Goal: Task Accomplishment & Management: Manage account settings

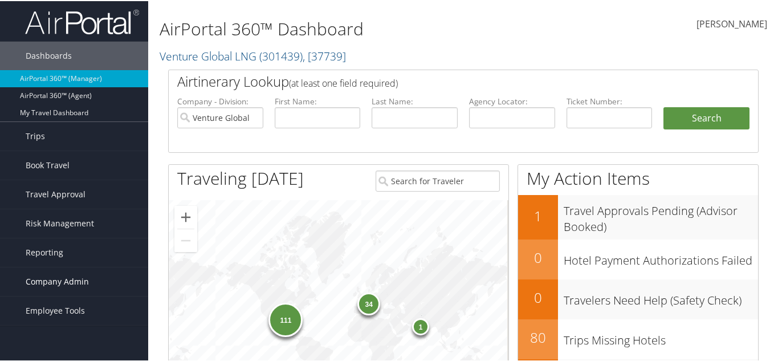
click at [82, 287] on span "Company Admin" at bounding box center [57, 280] width 63 height 28
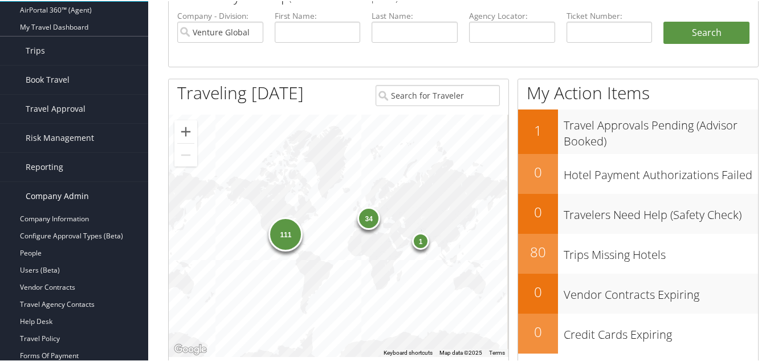
scroll to position [228, 0]
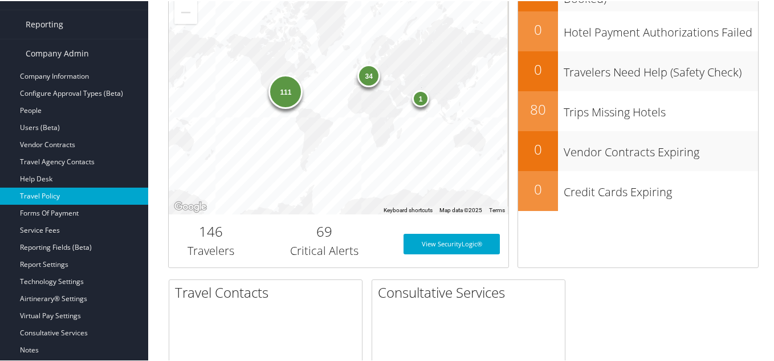
click at [79, 187] on link "Travel Policy" at bounding box center [74, 194] width 148 height 17
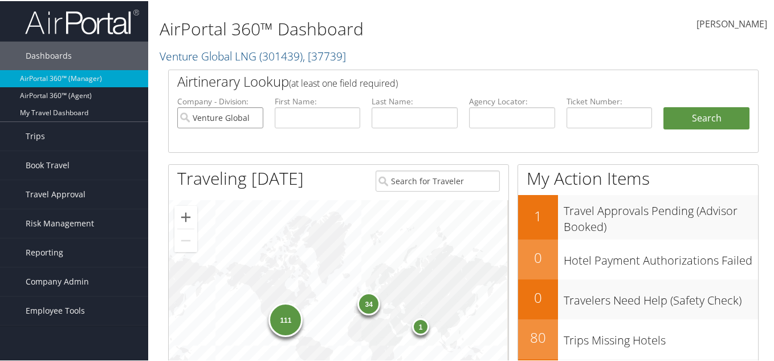
click at [251, 115] on input "Venture Global LNG" at bounding box center [220, 116] width 86 height 21
click at [523, 115] on input "text" at bounding box center [512, 116] width 86 height 21
click at [298, 113] on input "text" at bounding box center [318, 116] width 86 height 21
type input "merguery"
click at [720, 117] on button "Search" at bounding box center [706, 117] width 86 height 23
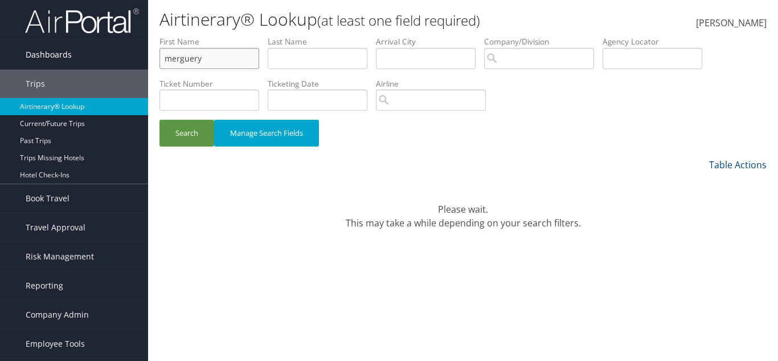
drag, startPoint x: 203, startPoint y: 60, endPoint x: 108, endPoint y: 43, distance: 96.1
click at [108, 43] on div "Dashboards AirPortal 360™ (Manager) AirPortal 360™ (Agent) My Travel Dashboard …" at bounding box center [389, 180] width 778 height 361
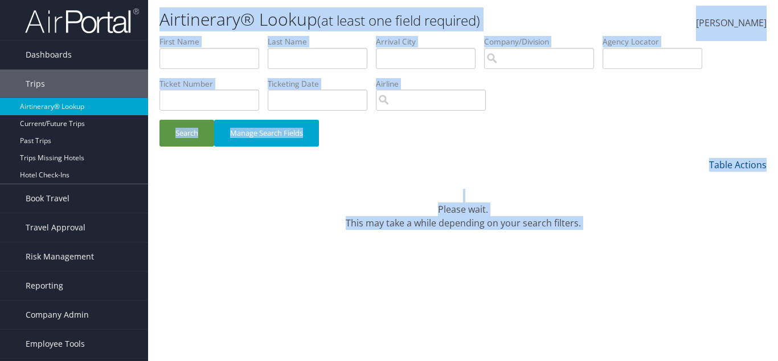
drag, startPoint x: 160, startPoint y: 18, endPoint x: 560, endPoint y: 249, distance: 462.4
click at [560, 249] on div "Airtinerary® Lookup (at least one field required) Elzobia Smith Elzobia Smith M…" at bounding box center [463, 180] width 630 height 361
click at [564, 247] on div "Airtinerary® Lookup (at least one field required) Elzobia Smith Elzobia Smith M…" at bounding box center [463, 180] width 630 height 361
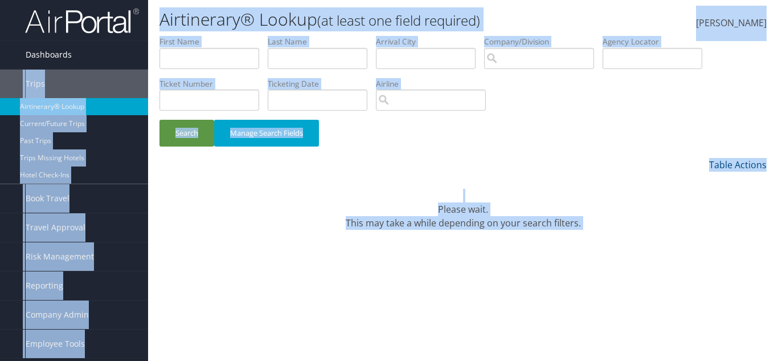
drag, startPoint x: 576, startPoint y: 233, endPoint x: 127, endPoint y: 40, distance: 489.2
click at [127, 40] on div "Dashboards AirPortal 360™ (Manager) AirPortal 360™ (Agent) My Travel Dashboard …" at bounding box center [389, 180] width 778 height 361
click at [206, 31] on h1 "Airtinerary® Lookup (at least one field required)" at bounding box center [362, 19] width 405 height 24
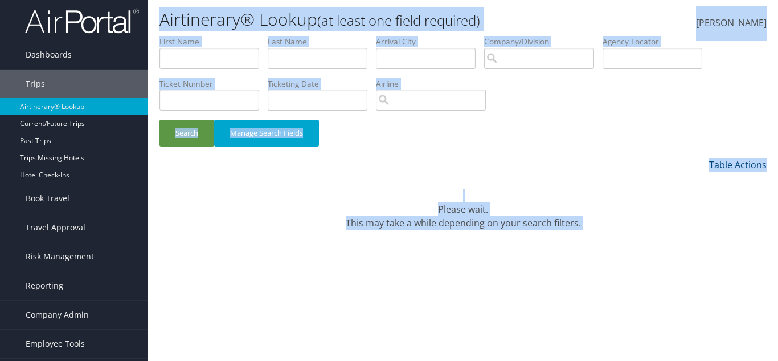
drag, startPoint x: 156, startPoint y: 10, endPoint x: 540, endPoint y: 251, distance: 454.0
click at [540, 251] on div "Airtinerary® Lookup (at least one field required) Elzobia Smith Elzobia Smith M…" at bounding box center [463, 180] width 630 height 361
click at [223, 58] on input "text" at bounding box center [210, 58] width 100 height 21
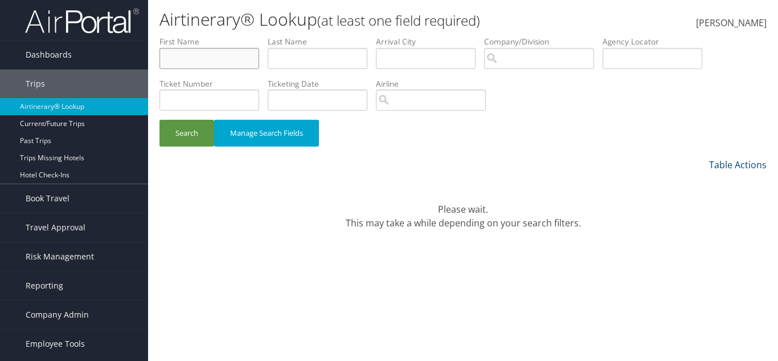
click at [233, 62] on input "text" at bounding box center [210, 58] width 100 height 21
click at [229, 57] on input "text" at bounding box center [210, 58] width 100 height 21
type input "mer"
type input "lan"
click at [160, 120] on button "Search" at bounding box center [187, 133] width 55 height 27
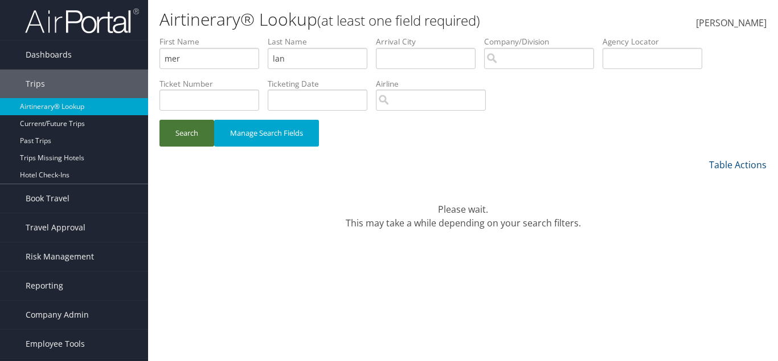
click at [169, 137] on button "Search" at bounding box center [187, 133] width 55 height 27
click at [177, 134] on button "Search" at bounding box center [187, 133] width 55 height 27
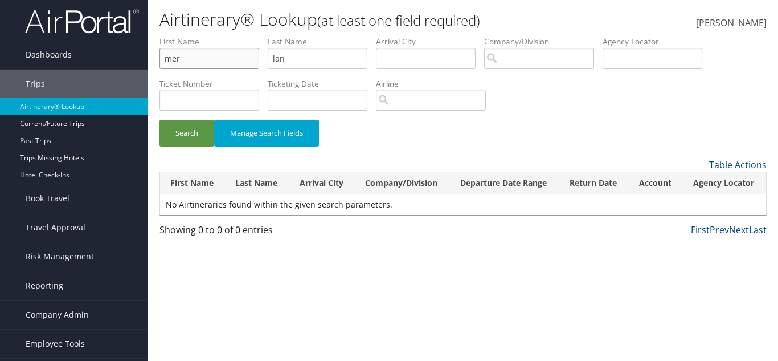
click at [211, 66] on input "mer" at bounding box center [210, 58] width 100 height 21
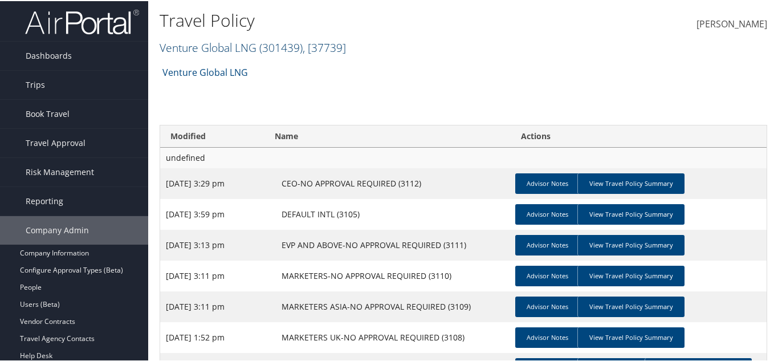
click at [275, 45] on span "( 301439 )" at bounding box center [280, 46] width 43 height 15
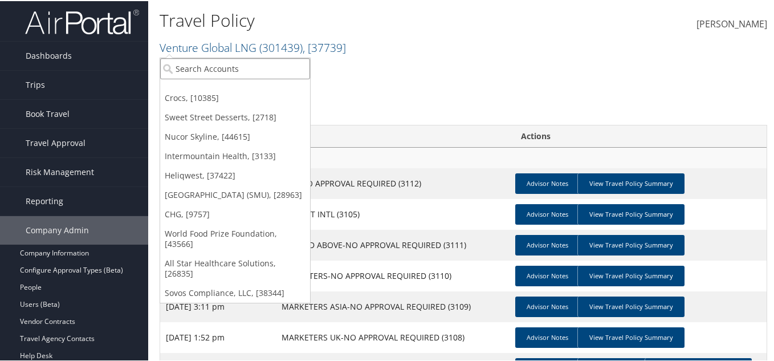
click at [274, 63] on input "search" at bounding box center [235, 67] width 150 height 21
type input "chg"
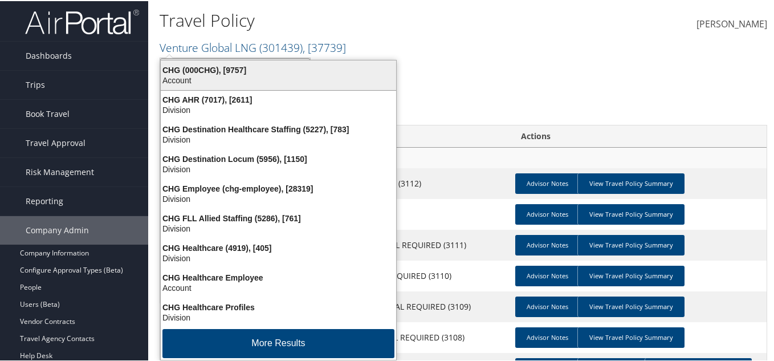
click at [308, 81] on div "Account" at bounding box center [278, 79] width 249 height 10
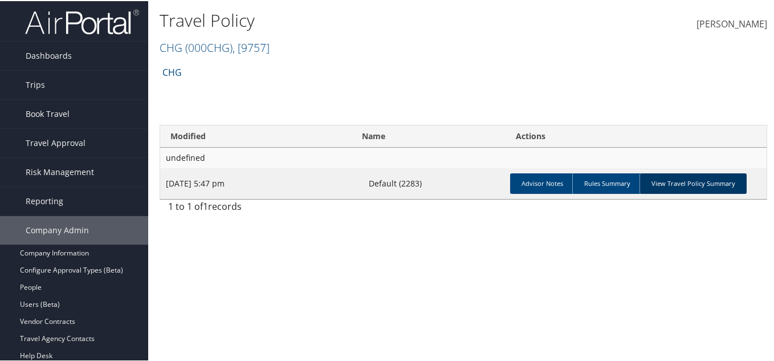
click at [679, 186] on link "View Travel Policy Summary" at bounding box center [692, 182] width 107 height 21
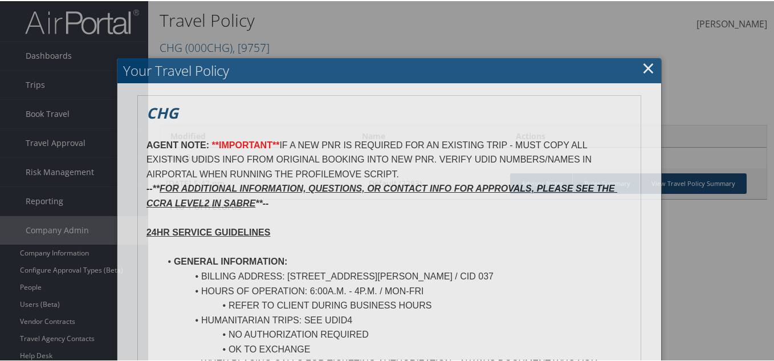
click at [679, 185] on div at bounding box center [389, 180] width 778 height 361
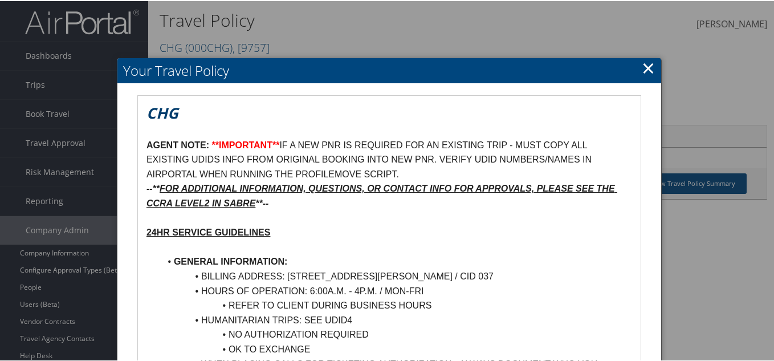
click at [642, 64] on link "×" at bounding box center [648, 66] width 13 height 23
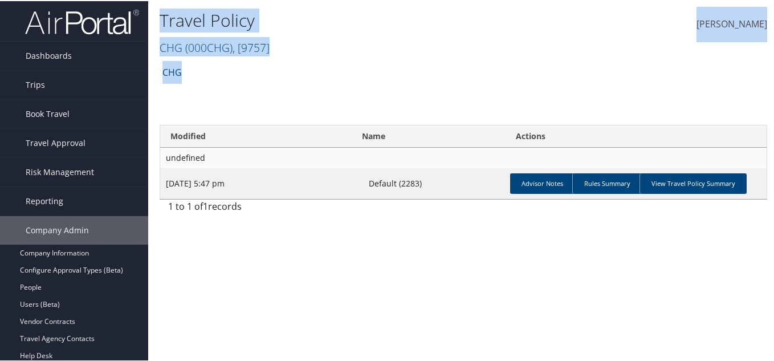
drag, startPoint x: 157, startPoint y: 14, endPoint x: 267, endPoint y: 80, distance: 128.5
click at [267, 80] on div "Travel Policy CHG ( 000CHG ) , [ 9757 ] Venture Global LNG Crocs Sweet Street D…" at bounding box center [463, 180] width 630 height 361
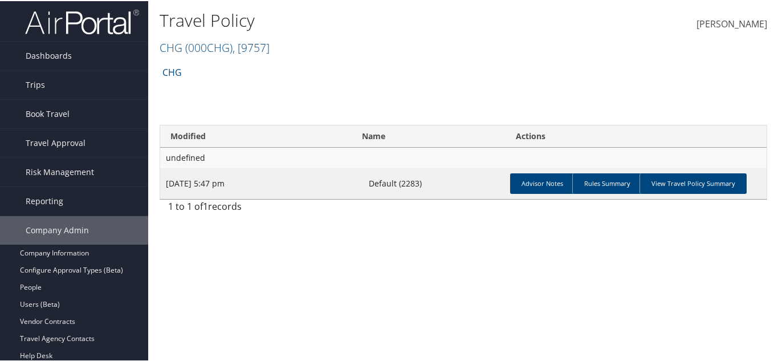
click at [267, 80] on div "CHG Account Structure CHG (000CHG) ACTIVE Create Child CHG Healthcare (4919) AC…" at bounding box center [463, 75] width 607 height 31
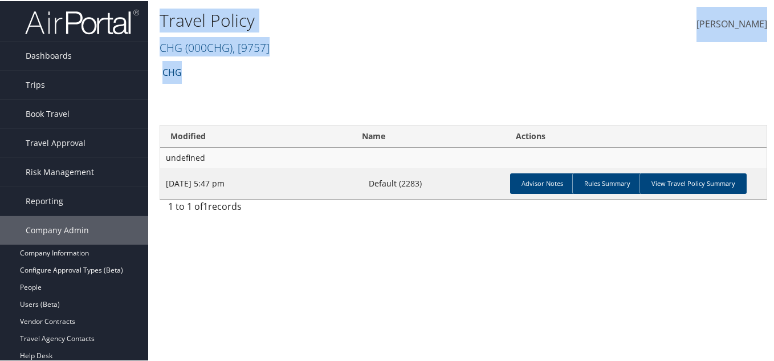
drag, startPoint x: 267, startPoint y: 80, endPoint x: 166, endPoint y: 17, distance: 118.8
click at [166, 17] on div "Travel Policy CHG ( 000CHG ) , [ 9757 ] Venture Global LNG Crocs Sweet Street D…" at bounding box center [463, 180] width 630 height 361
click at [166, 17] on h1 "Travel Policy" at bounding box center [362, 19] width 405 height 24
drag, startPoint x: 166, startPoint y: 17, endPoint x: 248, endPoint y: 68, distance: 97.6
click at [248, 68] on div "Travel Policy CHG ( 000CHG ) , [ 9757 ] Venture Global LNG Crocs Sweet Street D…" at bounding box center [463, 180] width 630 height 361
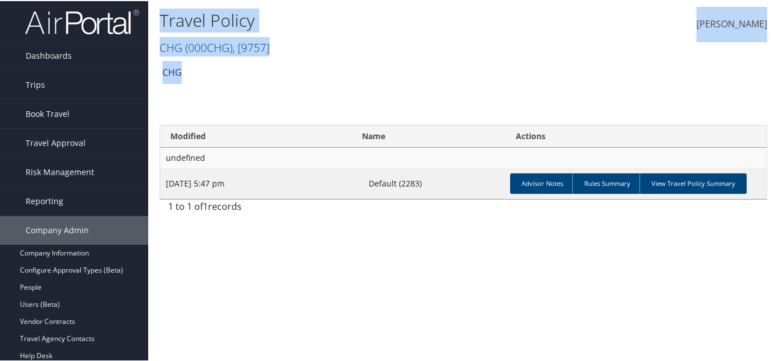
click at [248, 68] on div "CHG Account Structure CHG (000CHG) ACTIVE Create Child CHG Healthcare (4919) AC…" at bounding box center [463, 75] width 607 height 31
drag, startPoint x: 248, startPoint y: 68, endPoint x: 164, endPoint y: 15, distance: 99.6
click at [164, 15] on div "Travel Policy CHG ( 000CHG ) , [ 9757 ] Venture Global LNG Crocs Sweet Street D…" at bounding box center [463, 180] width 630 height 361
click at [164, 15] on h1 "Travel Policy" at bounding box center [362, 19] width 405 height 24
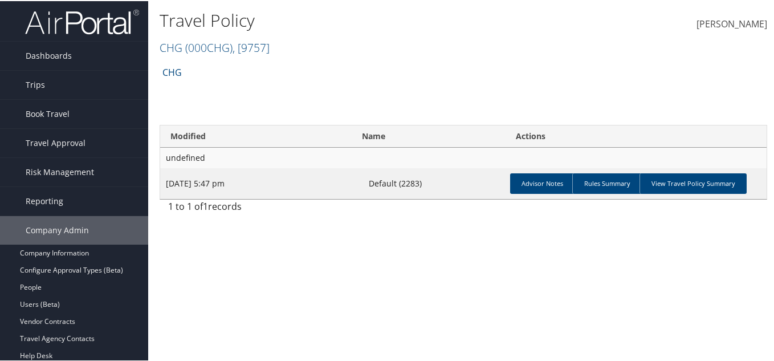
click at [164, 15] on h1 "Travel Policy" at bounding box center [362, 19] width 405 height 24
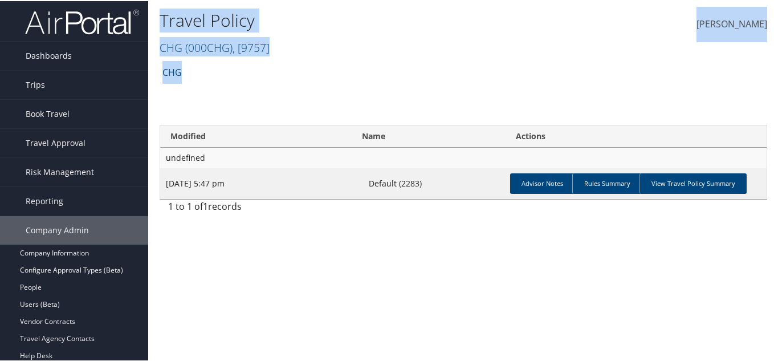
drag, startPoint x: 164, startPoint y: 15, endPoint x: 223, endPoint y: 64, distance: 76.1
click at [225, 66] on div "Travel Policy CHG ( 000CHG ) , [ 9757 ] Venture Global LNG Crocs Sweet Street D…" at bounding box center [463, 180] width 630 height 361
click at [420, 61] on div "CHG Account Structure CHG (000CHG) ACTIVE Create Child CHG Healthcare (4919) AC…" at bounding box center [463, 75] width 607 height 31
click at [255, 45] on span ", [ 9757 ]" at bounding box center [251, 46] width 37 height 15
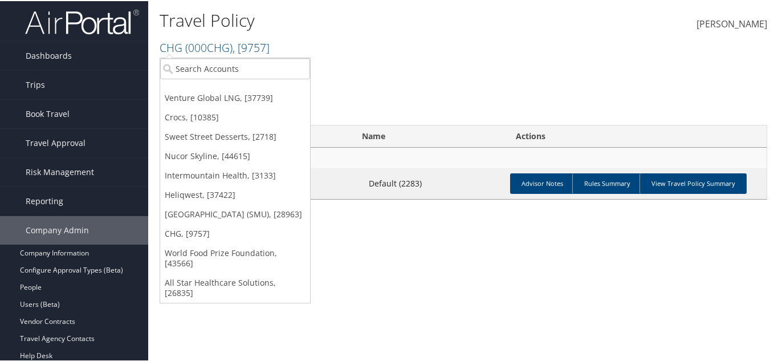
click at [282, 21] on h1 "Travel Policy" at bounding box center [362, 19] width 405 height 24
